Goal: Information Seeking & Learning: Learn about a topic

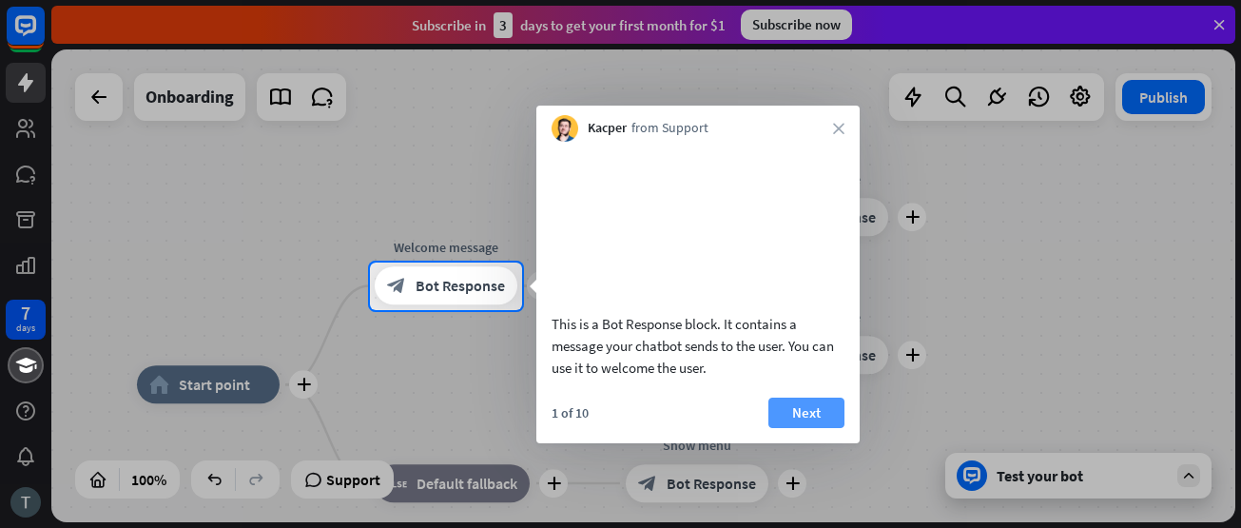
click at [802, 428] on button "Next" at bounding box center [806, 412] width 76 height 30
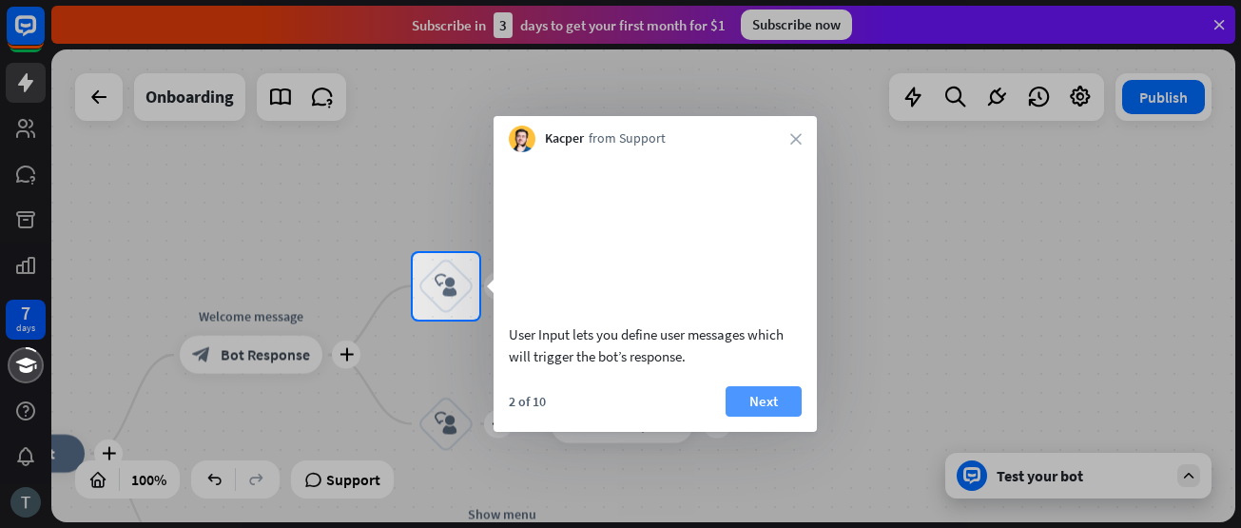
click at [784, 416] on button "Next" at bounding box center [763, 401] width 76 height 30
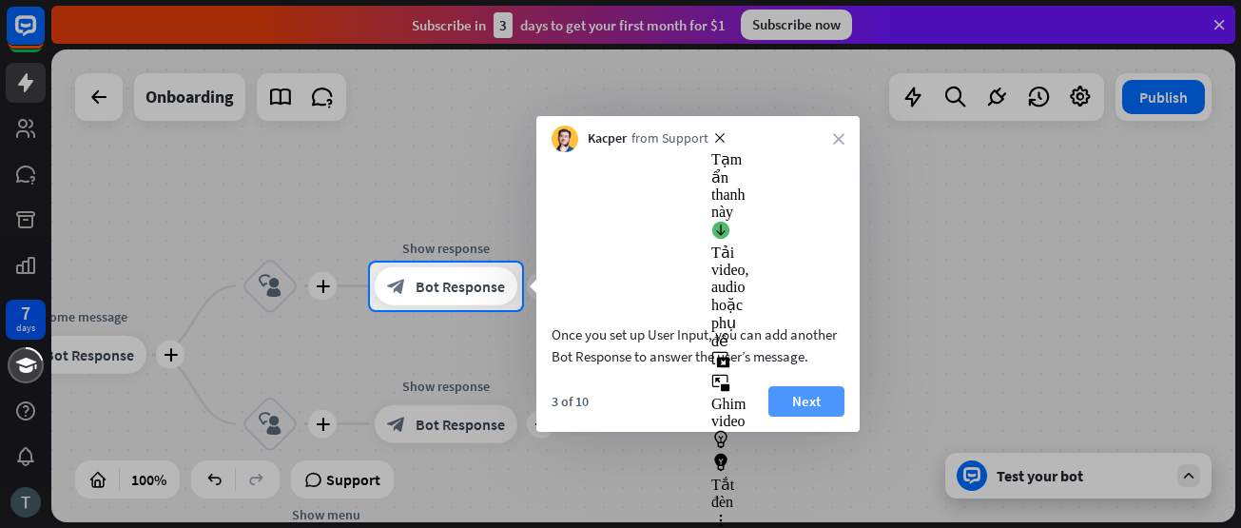
click at [786, 416] on button "Next" at bounding box center [806, 401] width 76 height 30
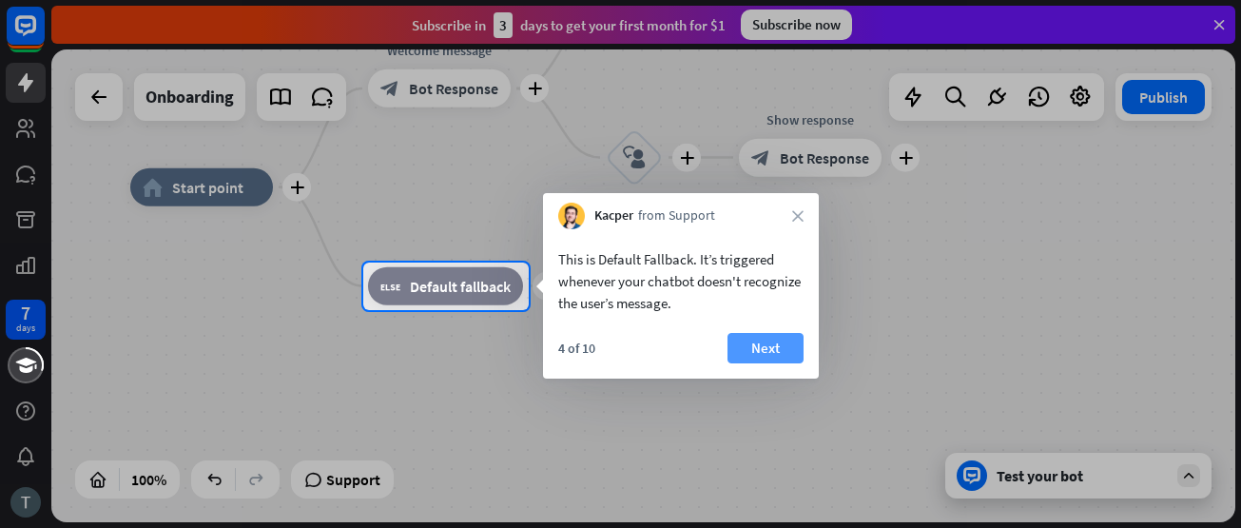
click at [773, 355] on button "Next" at bounding box center [765, 348] width 76 height 30
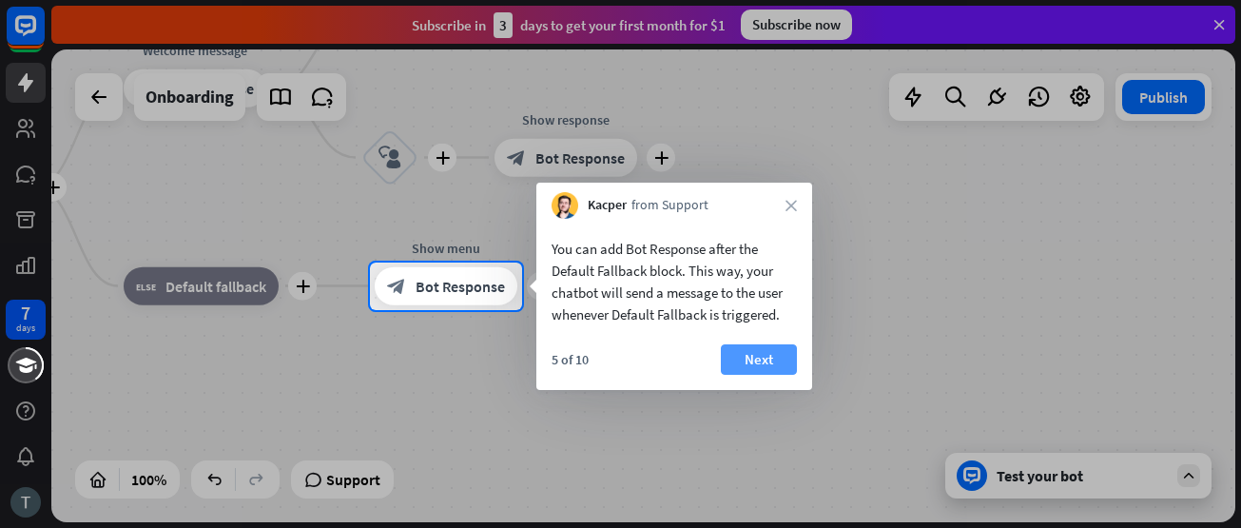
click at [778, 354] on button "Next" at bounding box center [759, 359] width 76 height 30
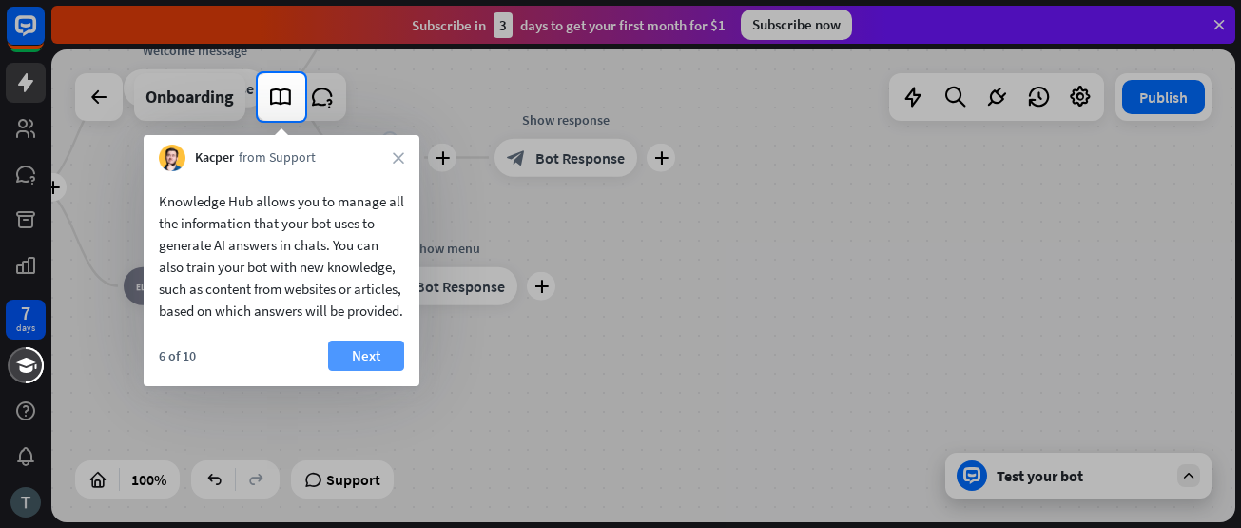
click at [371, 371] on button "Next" at bounding box center [366, 355] width 76 height 30
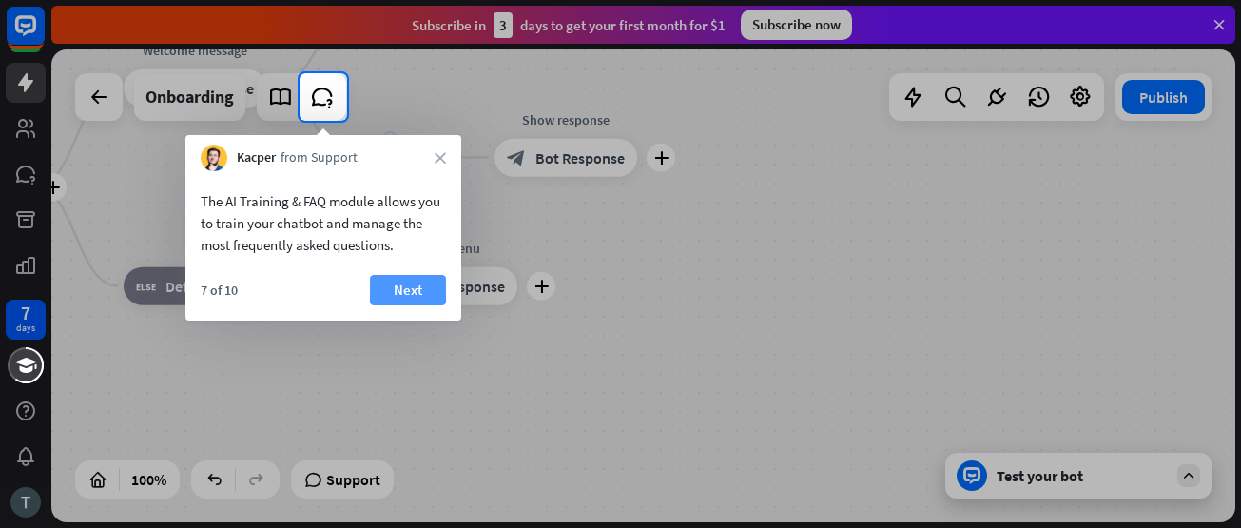
click at [401, 295] on button "Next" at bounding box center [408, 290] width 76 height 30
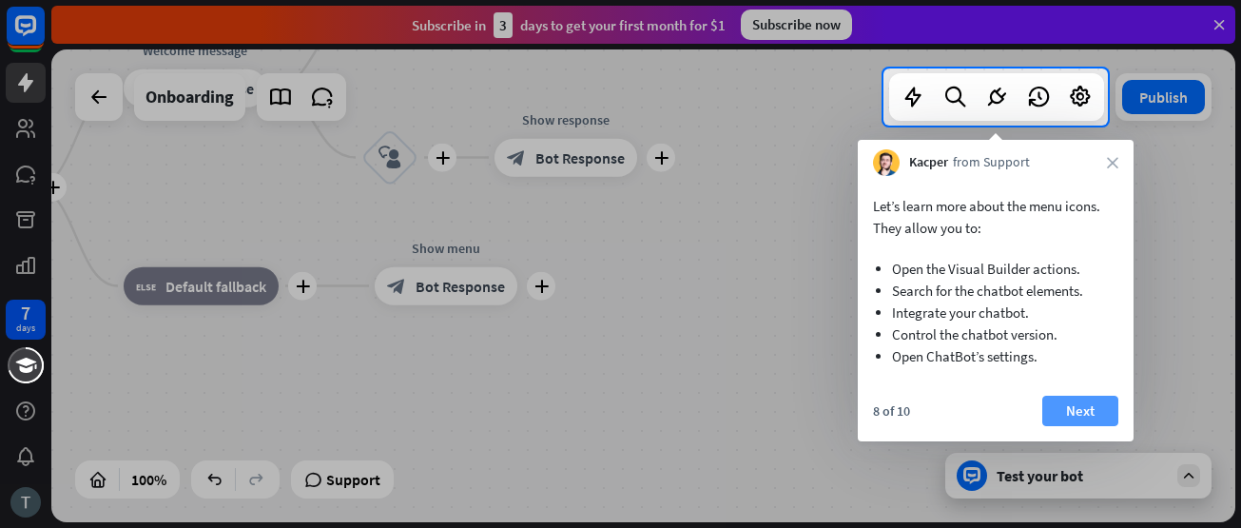
click at [1076, 414] on button "Next" at bounding box center [1080, 410] width 76 height 30
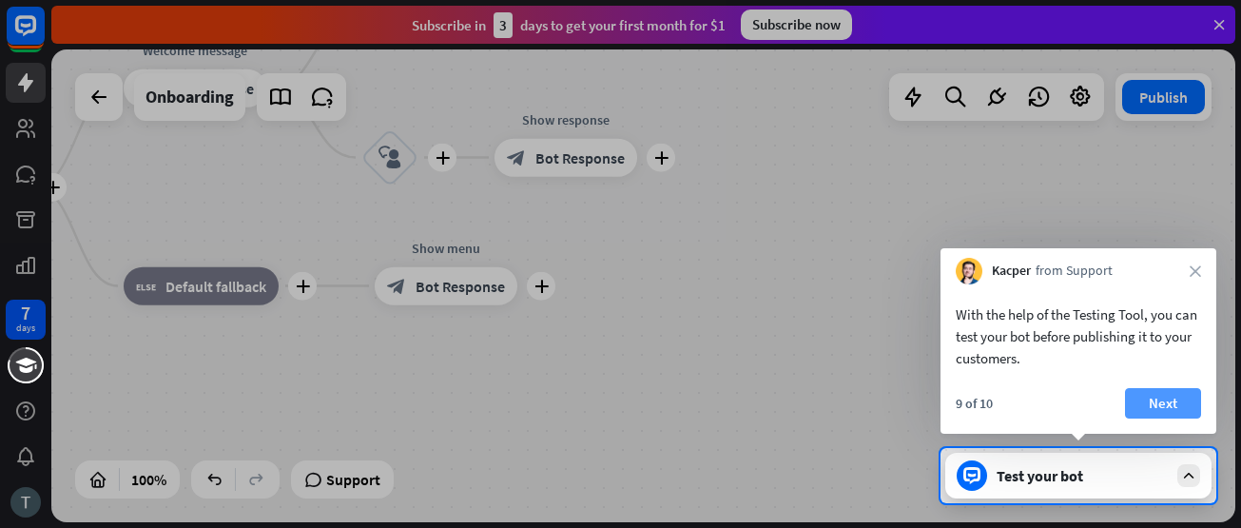
click at [1162, 402] on button "Next" at bounding box center [1163, 403] width 76 height 30
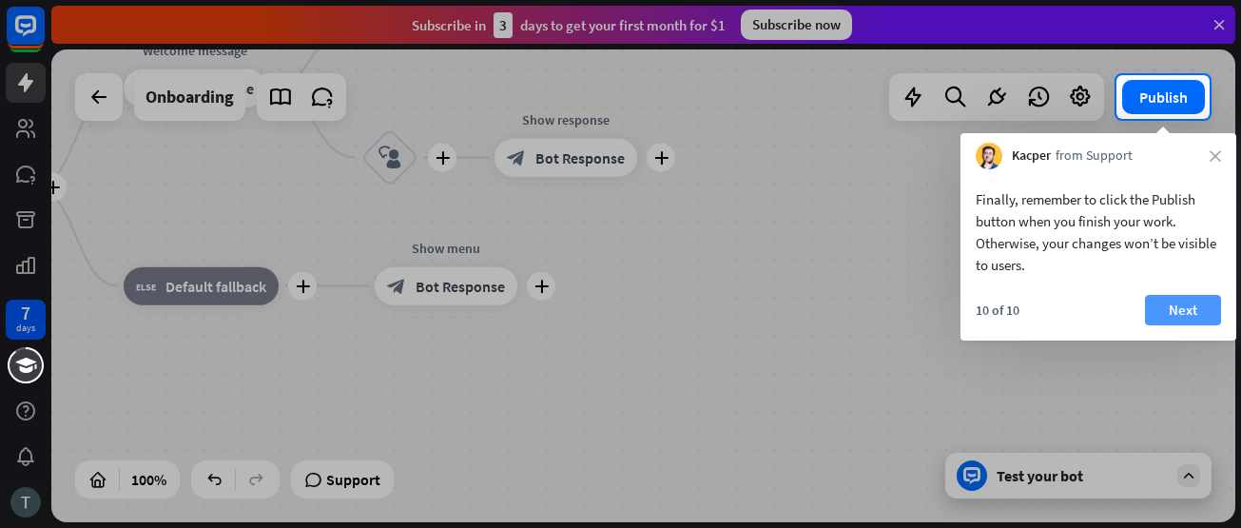
click at [1181, 311] on button "Next" at bounding box center [1183, 310] width 76 height 30
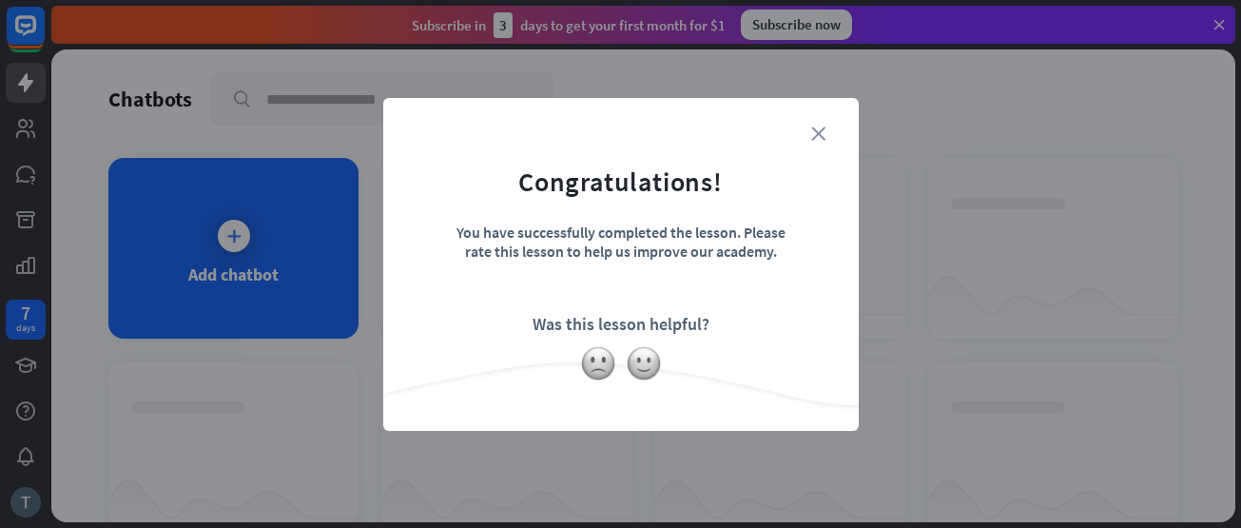
click at [816, 138] on icon "close" at bounding box center [818, 133] width 14 height 14
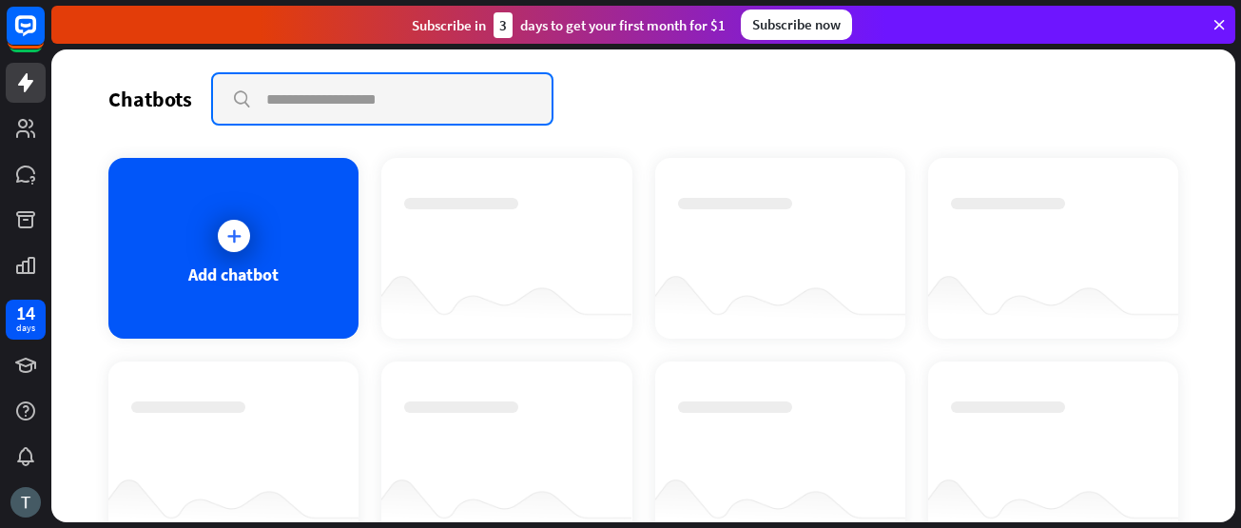
click at [354, 111] on input "text" at bounding box center [382, 98] width 338 height 49
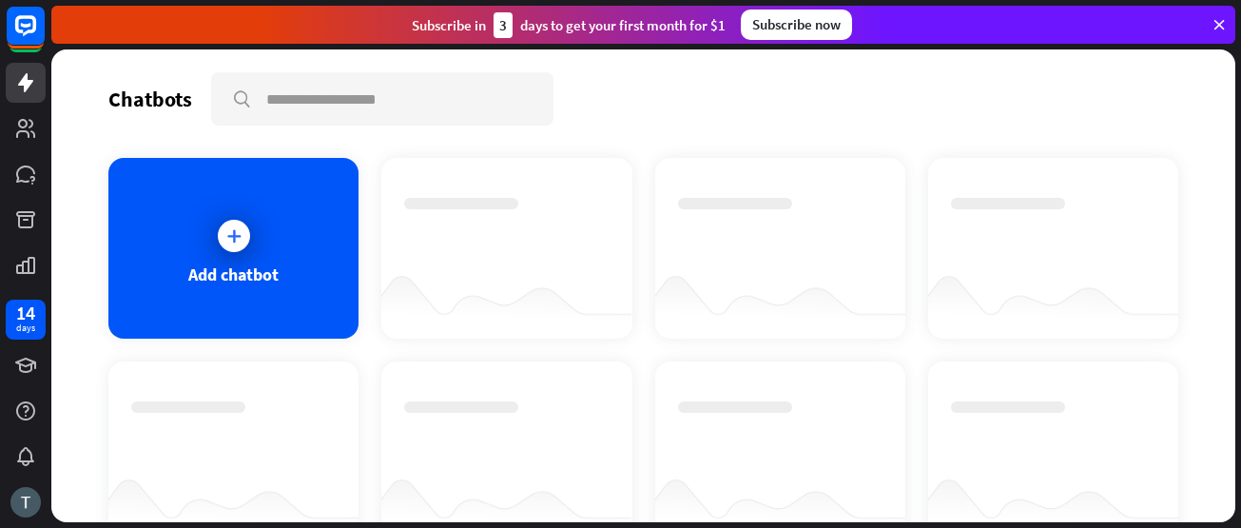
click at [1215, 24] on icon at bounding box center [1218, 24] width 17 height 17
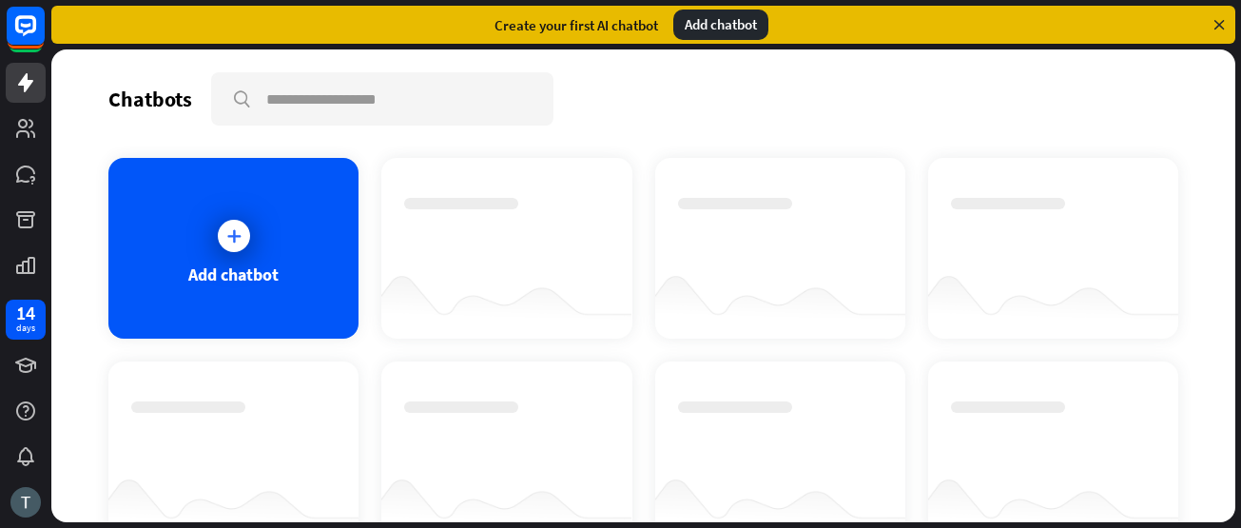
click at [1217, 27] on icon at bounding box center [1218, 24] width 17 height 17
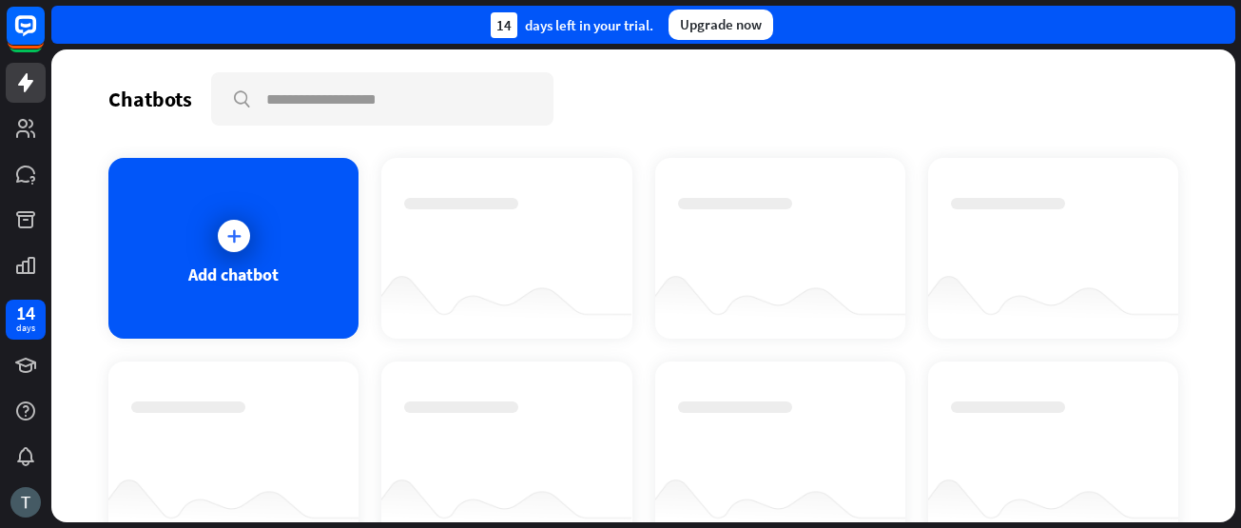
click at [135, 32] on div "14 days left in your trial. Upgrade now" at bounding box center [643, 25] width 1184 height 38
